Goal: Task Accomplishment & Management: Manage account settings

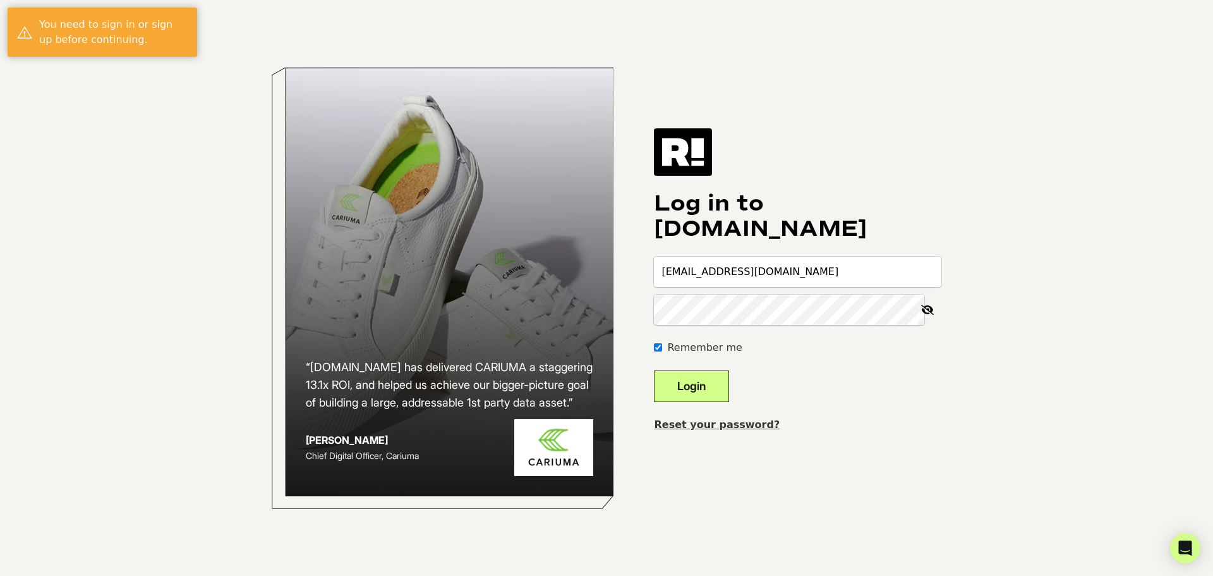
click at [714, 386] on button "Login" at bounding box center [691, 386] width 75 height 32
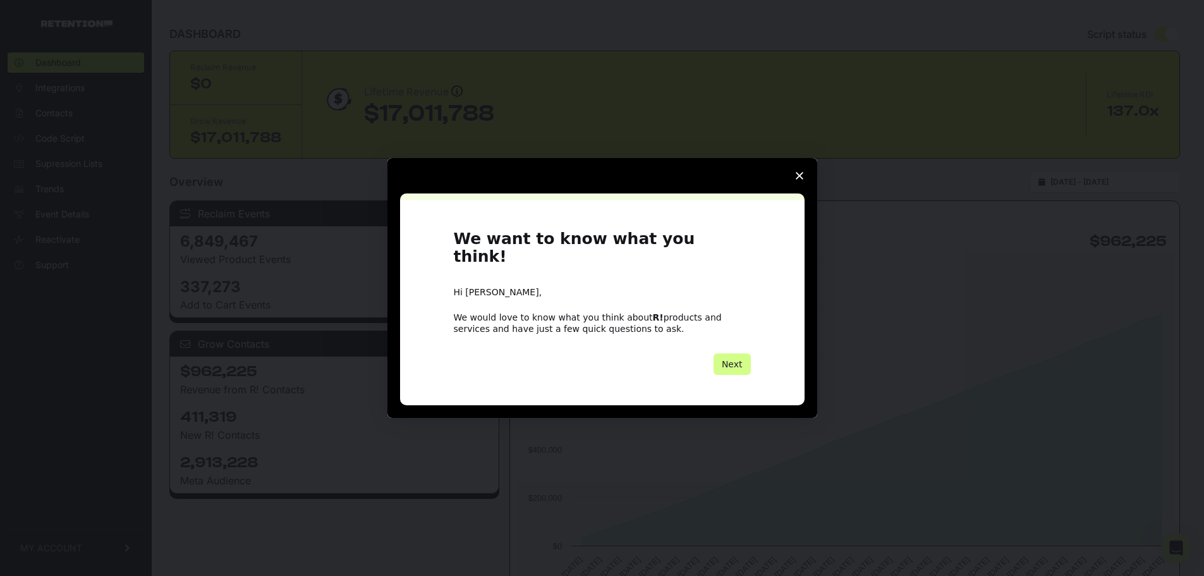
click at [798, 179] on span "Close survey" at bounding box center [799, 175] width 35 height 35
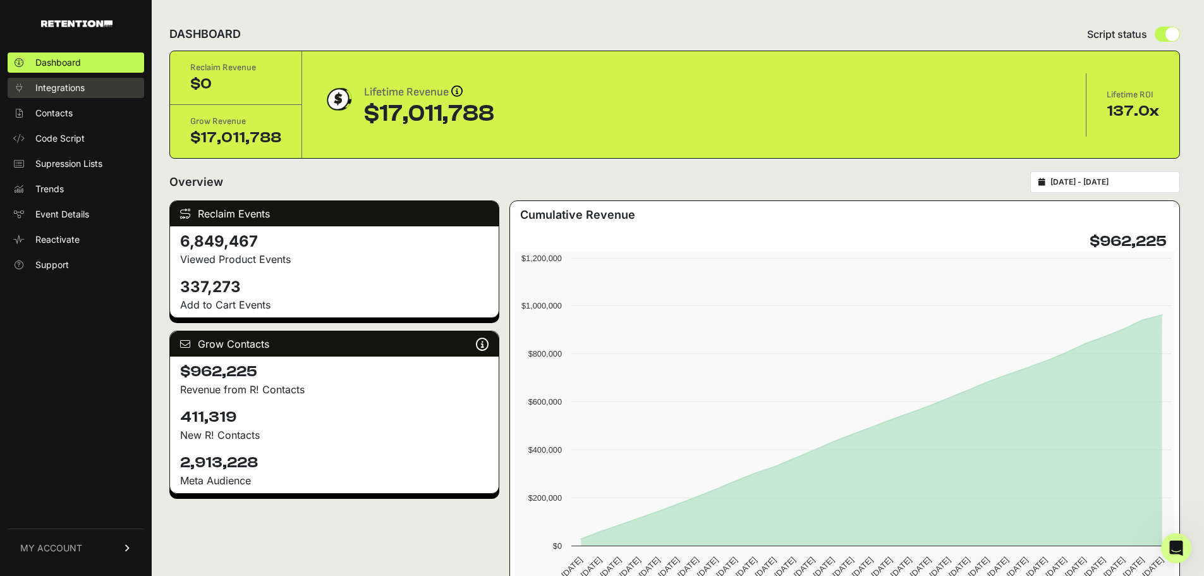
click at [61, 87] on span "Integrations" at bounding box center [59, 88] width 49 height 13
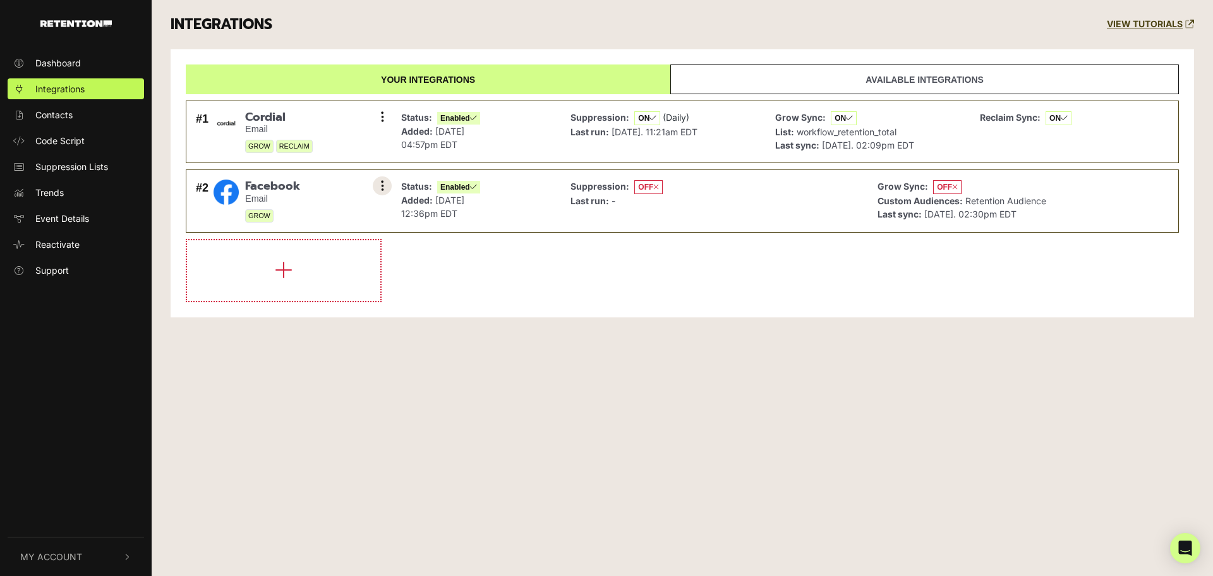
click at [380, 186] on button at bounding box center [382, 185] width 19 height 19
click at [570, 302] on div "Your integrations Available integrations #1 [GEOGRAPHIC_DATA] Email GROW RECLAI…" at bounding box center [683, 183] width 1024 height 268
click at [68, 553] on span "My Account" at bounding box center [51, 556] width 62 height 13
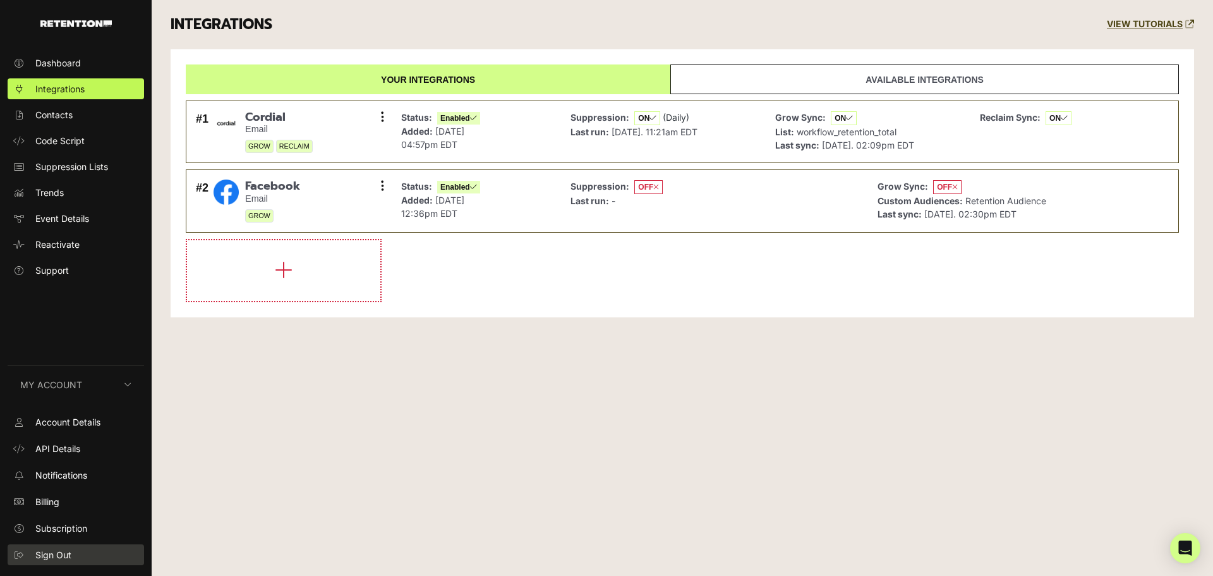
click at [64, 551] on span "Sign Out" at bounding box center [53, 554] width 36 height 13
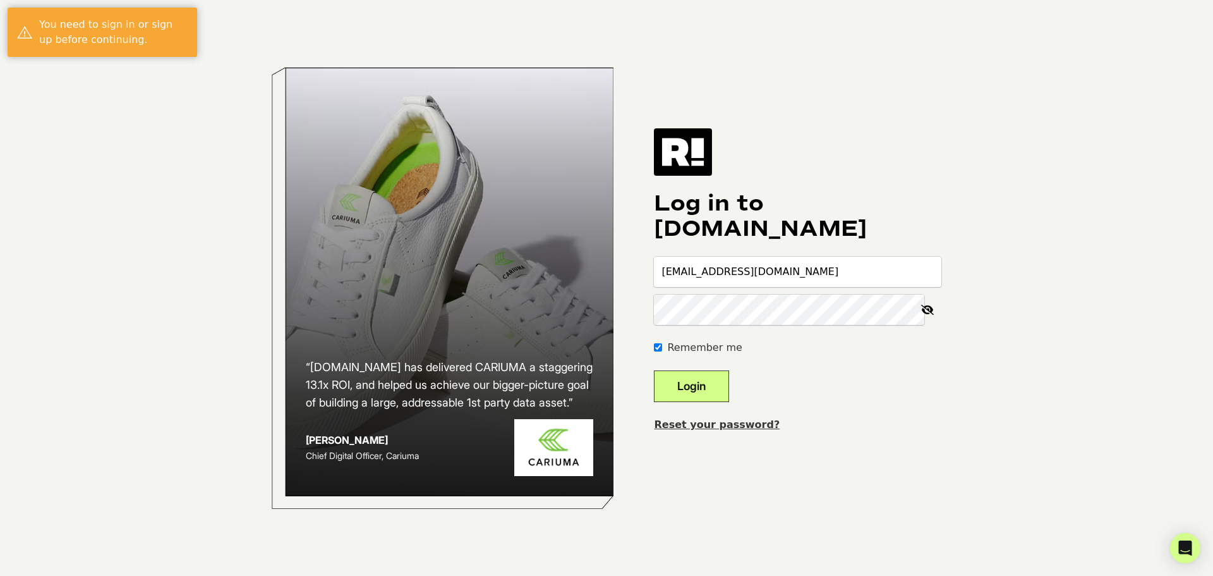
click at [816, 276] on input "acornett@bootbarn.com" at bounding box center [798, 272] width 288 height 30
type input "acornett1+countryoutfitter@bootbarn.com"
click at [695, 382] on button "Login" at bounding box center [691, 386] width 75 height 32
